Goal: Ask a question

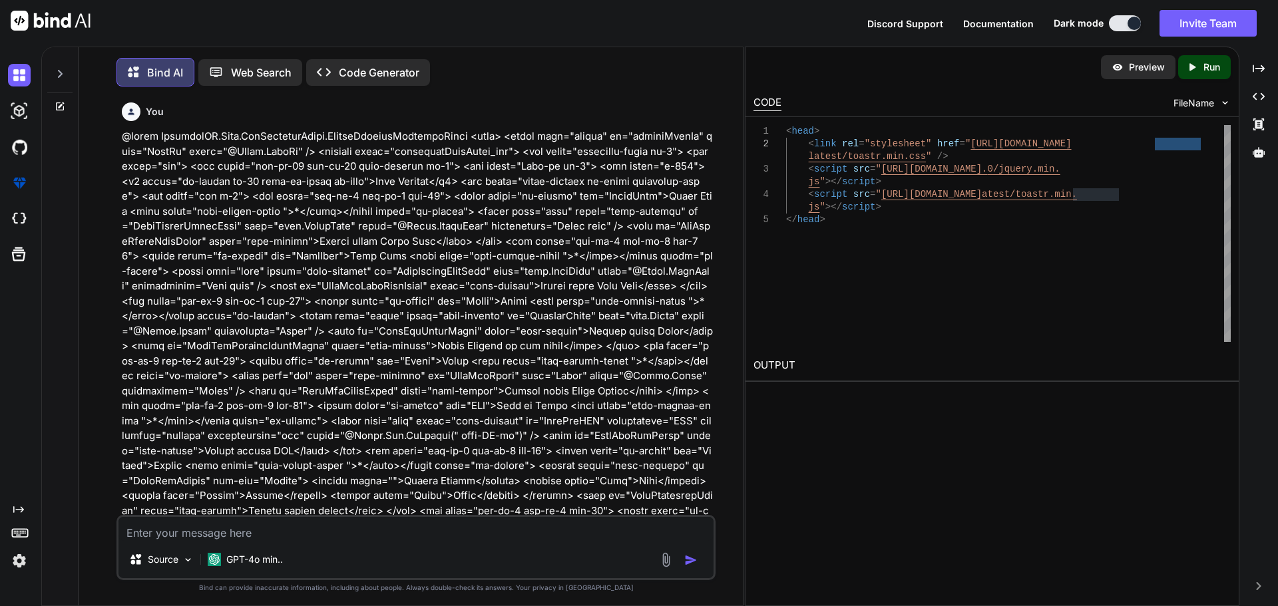
scroll to position [53979, 0]
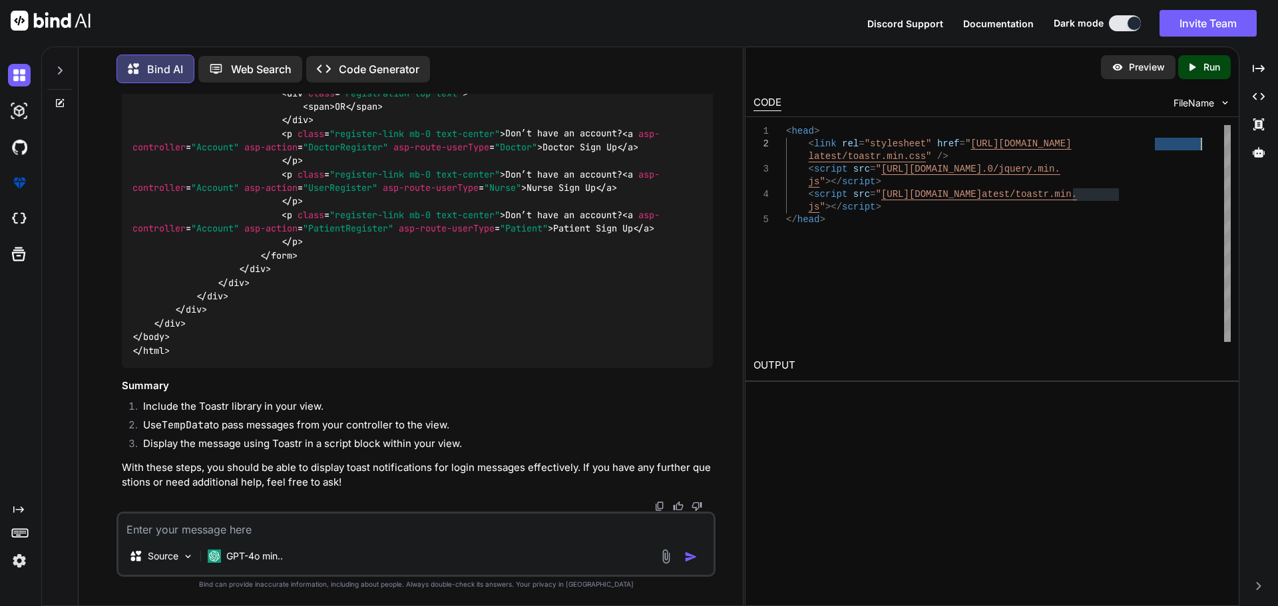
click at [323, 539] on div "Source GPT-4o min.." at bounding box center [415, 544] width 599 height 65
click at [260, 528] on textarea at bounding box center [415, 526] width 595 height 24
paste textarea "readonly IAccountService _account; readonly INotyfService _notyf; public Accoun…"
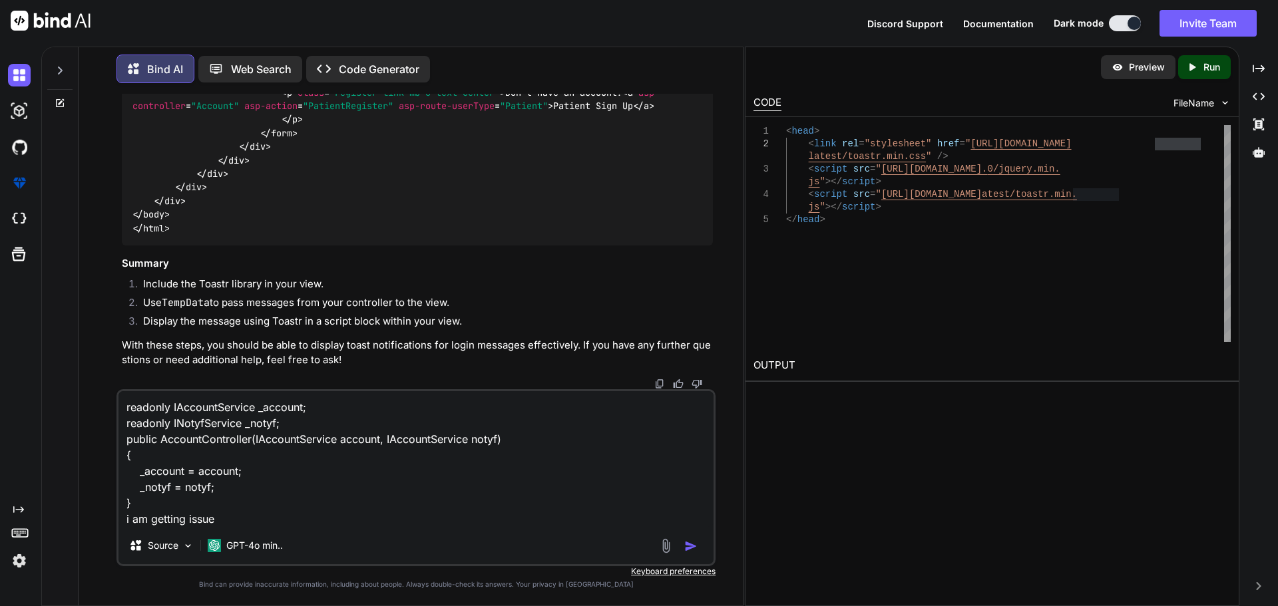
click at [200, 488] on textarea "readonly IAccountService _account; readonly INotyfService _notyf; public Accoun…" at bounding box center [415, 459] width 595 height 136
click at [223, 516] on textarea "readonly IAccountService _account; readonly INotyfService _notyf; public Accoun…" at bounding box center [415, 459] width 595 height 136
click at [193, 484] on textarea "readonly IAccountService _account; readonly INotyfService _notyf; public Accoun…" at bounding box center [415, 459] width 595 height 136
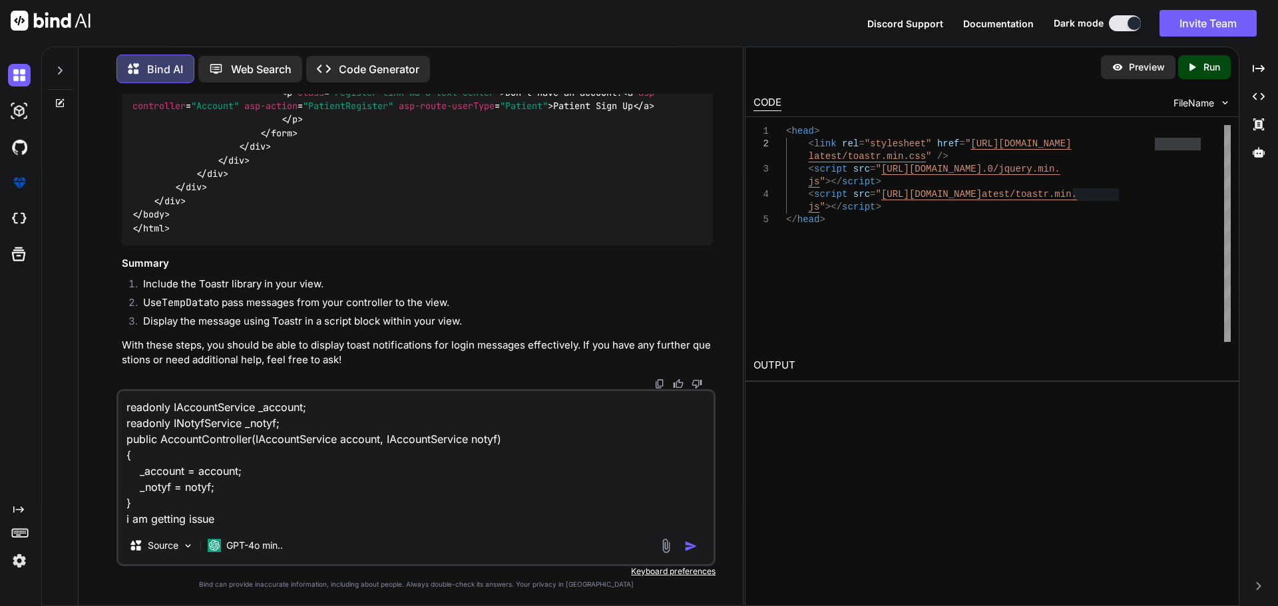
click at [230, 518] on textarea "readonly IAccountService _account; readonly INotyfService _notyf; public Accoun…" at bounding box center [415, 459] width 595 height 136
paste textarea "notyf"
paste textarea "Cannot implicitly convert type 'type1' to 'type2'. An explicit conversion exist…"
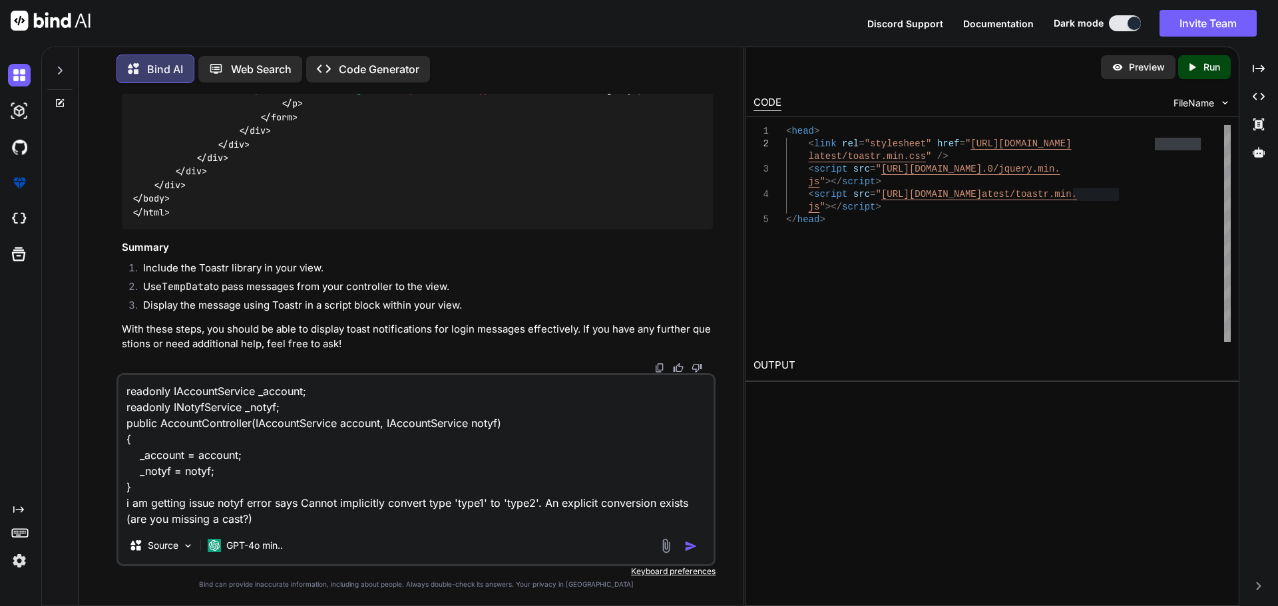
drag, startPoint x: 275, startPoint y: 518, endPoint x: 0, endPoint y: 345, distance: 325.6
click at [0, 345] on div "Created with Pixso. Bind AI Web Search Created with Pixso. Code Generator You B…" at bounding box center [639, 327] width 1278 height 560
paste textarea "using AspNetCoreHero.ToastNotification.Abstractions; using InfraredIV.Core.Requ…"
type textarea "using AspNetCoreHero.ToastNotification.Abstractions; using InfraredIV.Core.Requ…"
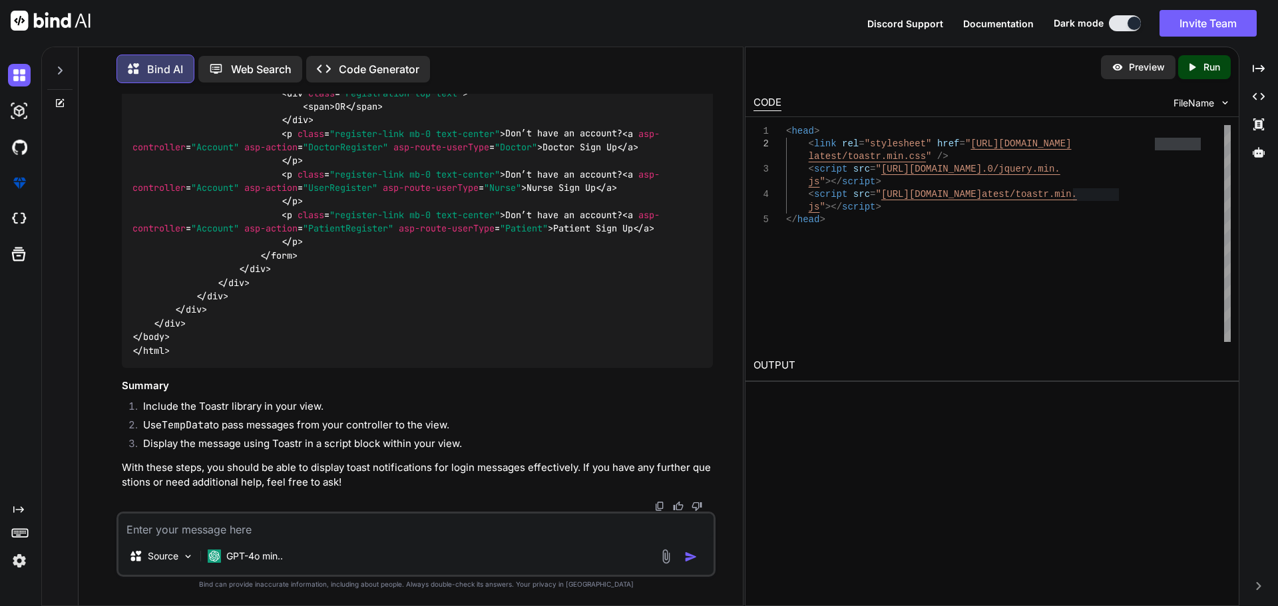
scroll to position [0, 0]
paste textarea "using AspNetCoreHero.ToastNotification.Abstractions; using InfraredIV.Core.Requ…"
type textarea "using AspNetCoreHero.ToastNotification.Abstractions; using InfraredIV.Core.Requ…"
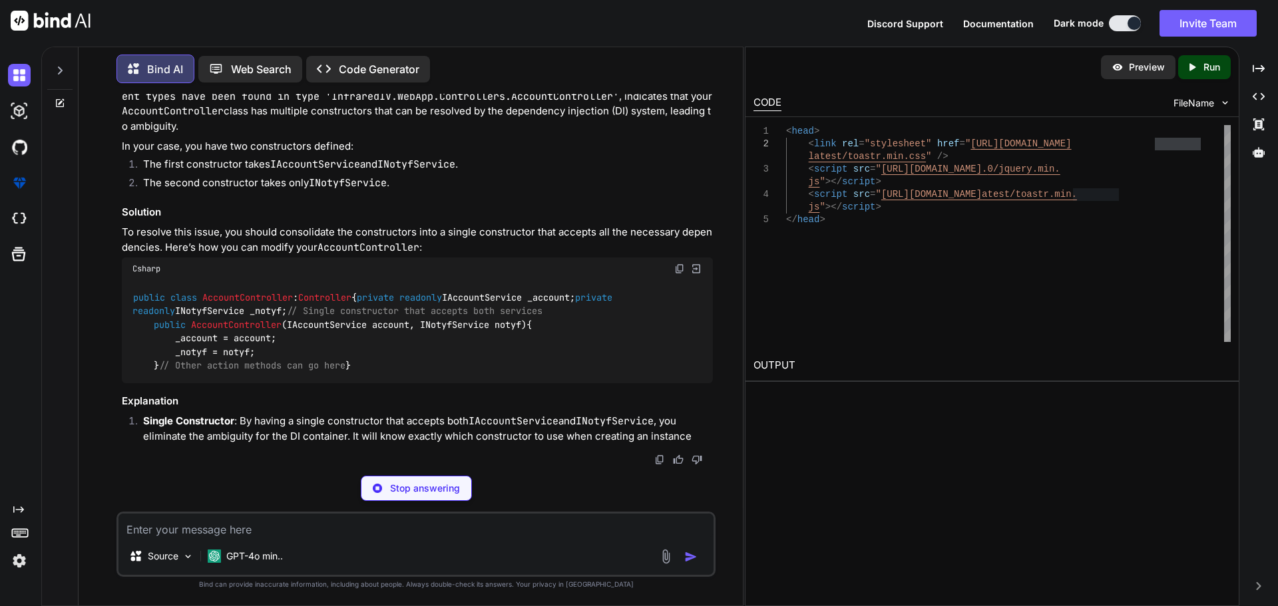
scroll to position [56228, 0]
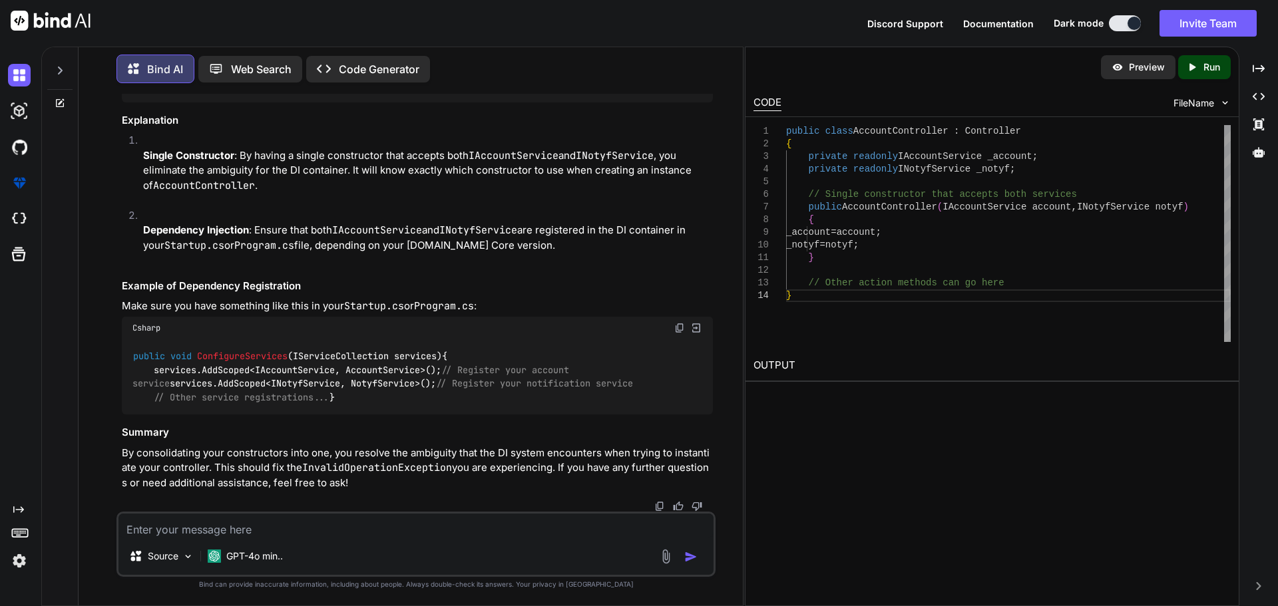
drag, startPoint x: 154, startPoint y: 304, endPoint x: 437, endPoint y: 318, distance: 283.1
click at [437, 102] on div "public class AccountController : Controller { private readonly IAccountService …" at bounding box center [417, 50] width 591 height 102
copy code "private readonly IAccountService _account; private readonly INotyfService _noty…"
drag, startPoint x: 427, startPoint y: 357, endPoint x: 530, endPoint y: 356, distance: 102.5
click at [526, 50] on span "public AccountController ( IAccountService account, INotyfService notyf )" at bounding box center [340, 44] width 373 height 12
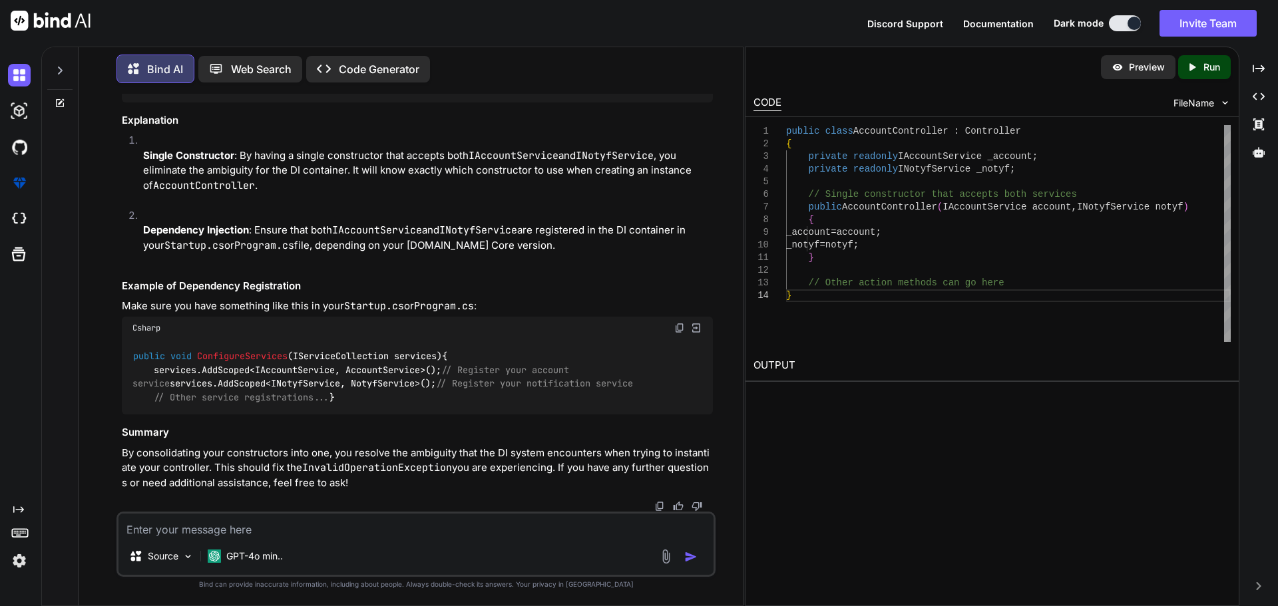
copy span "INotyfService notyf"
drag, startPoint x: 176, startPoint y: 398, endPoint x: 279, endPoint y: 394, distance: 103.2
click at [279, 102] on div "public class AccountController : Controller { private readonly IAccountService …" at bounding box center [417, 50] width 591 height 102
copy code "_notyf = notyf;"
